Goal: Task Accomplishment & Management: Use online tool/utility

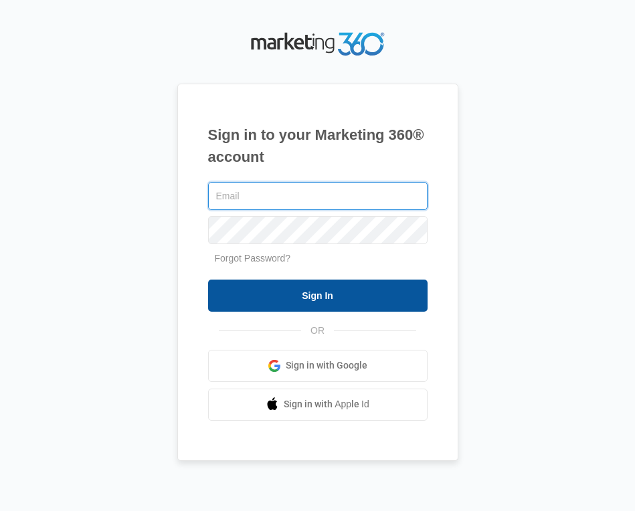
type input "[EMAIL_ADDRESS][DOMAIN_NAME]"
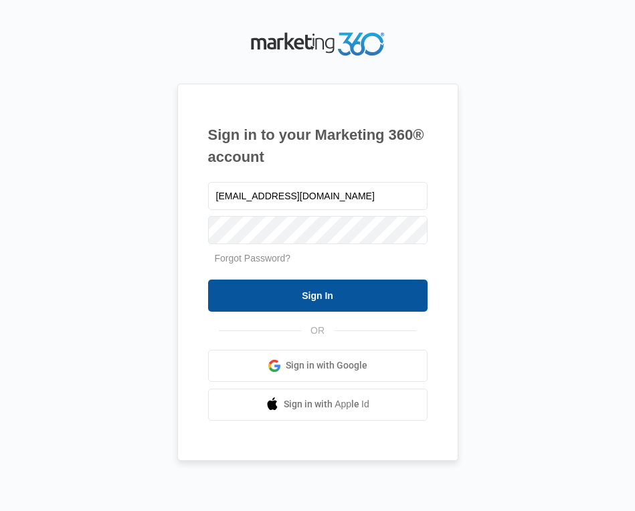
click at [332, 291] on input "Sign In" at bounding box center [318, 296] width 220 height 32
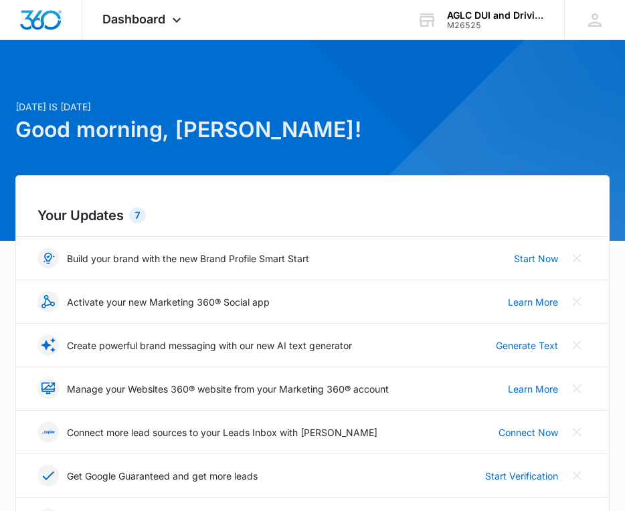
click at [266, 391] on p "Manage your Websites 360® website from your Marketing 360® account" at bounding box center [228, 389] width 322 height 14
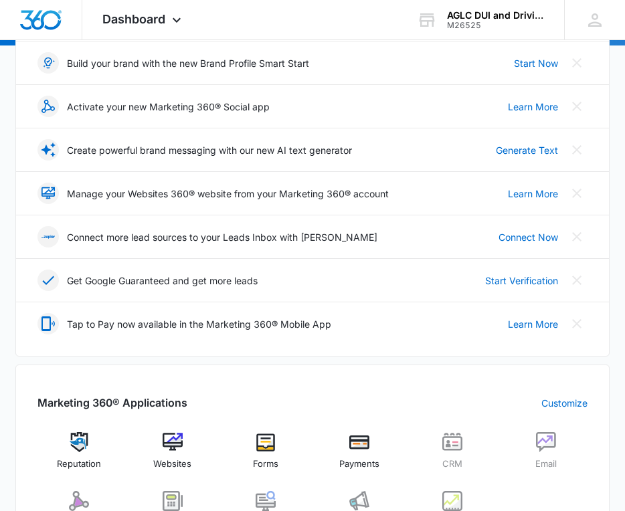
scroll to position [212, 0]
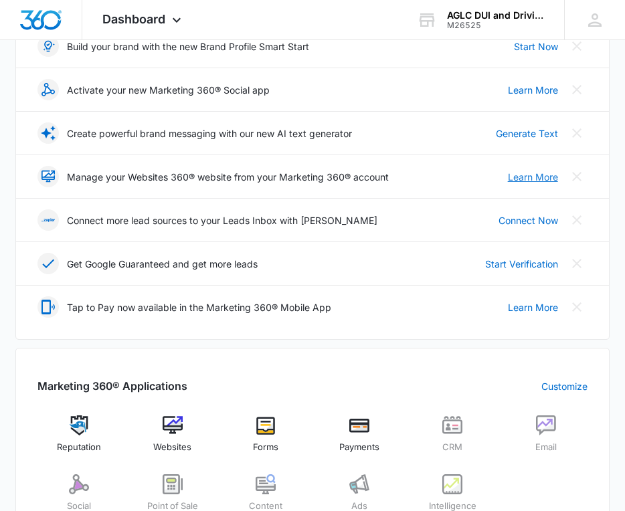
click at [524, 176] on link "Learn More" at bounding box center [533, 177] width 50 height 14
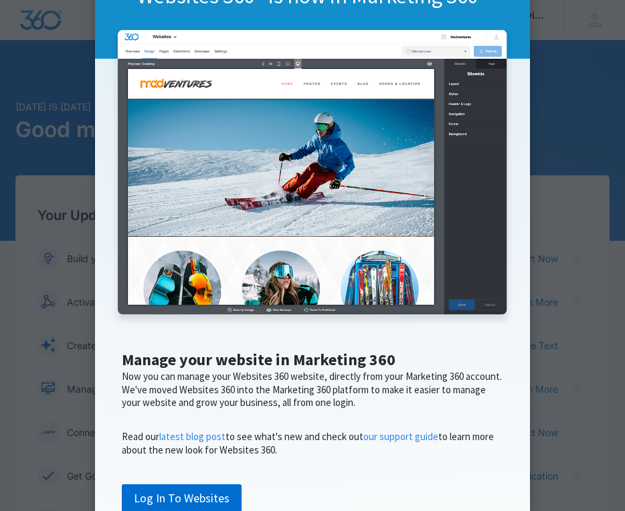
scroll to position [177, 0]
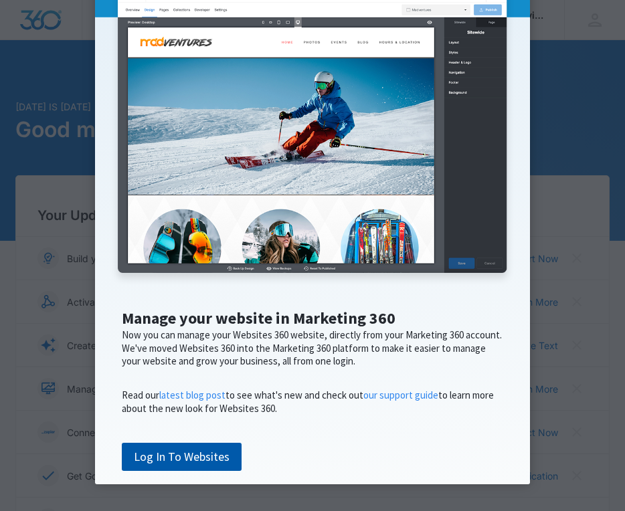
click at [189, 456] on link "Log In To Websites" at bounding box center [182, 457] width 120 height 28
